Goal: Task Accomplishment & Management: Manage account settings

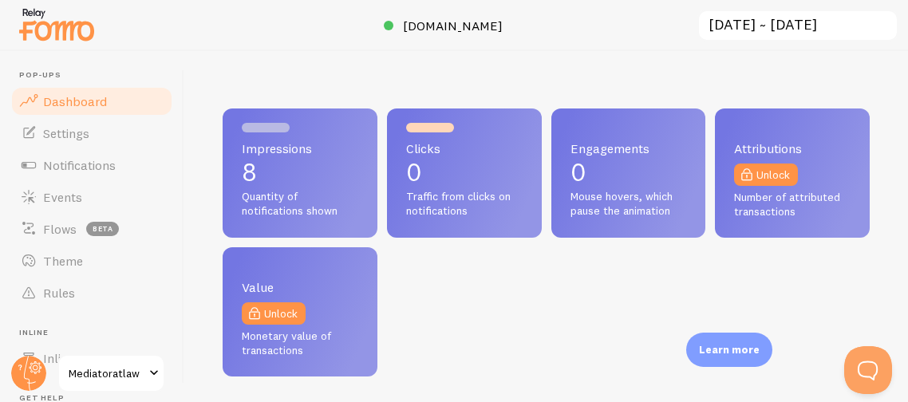
scroll to position [419, 647]
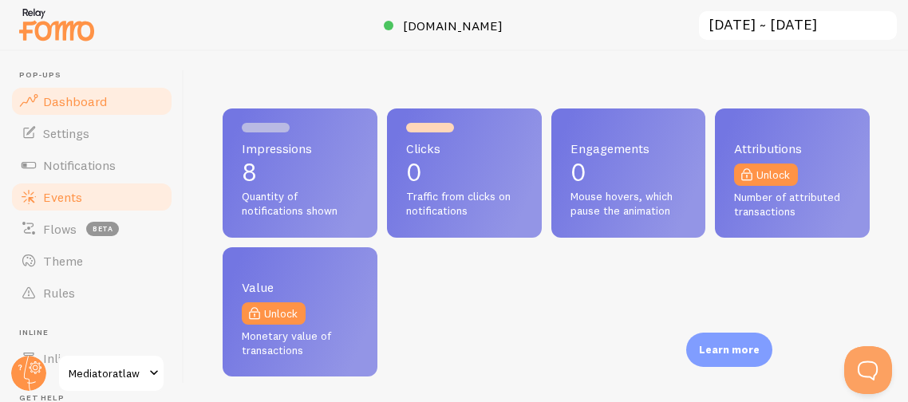
click at [52, 197] on span "Events" at bounding box center [62, 197] width 39 height 16
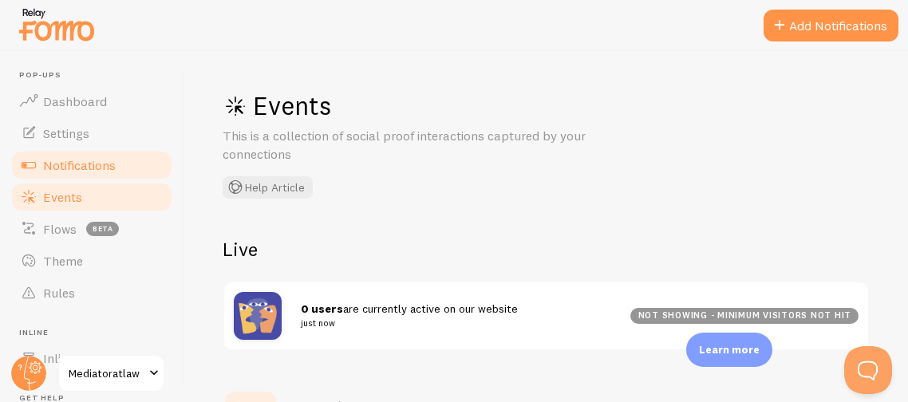
click at [47, 157] on span "Notifications" at bounding box center [79, 165] width 73 height 16
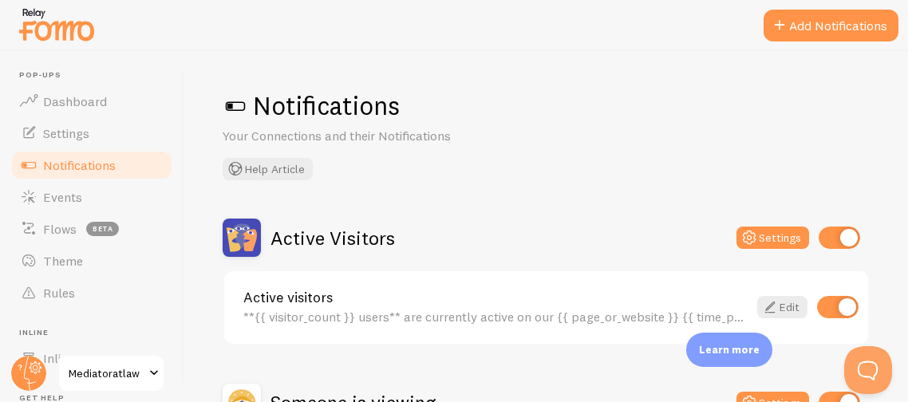
click at [438, 227] on div "Active Visitors Settings" at bounding box center [546, 238] width 647 height 38
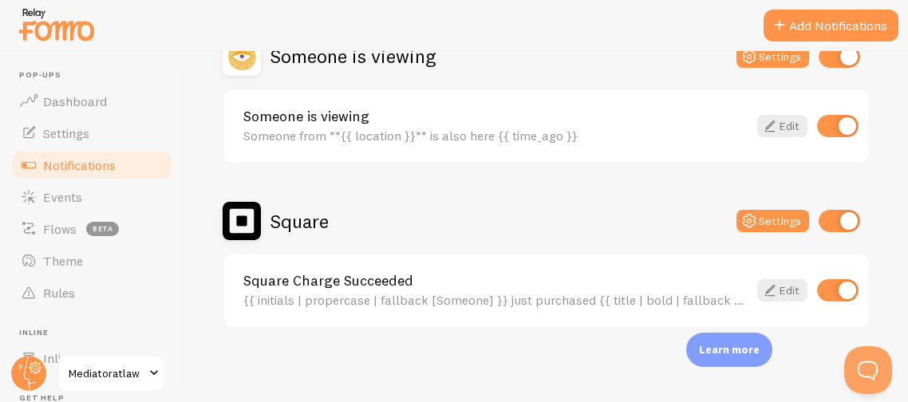
scroll to position [347, 0]
